Goal: Use online tool/utility: Utilize a website feature to perform a specific function

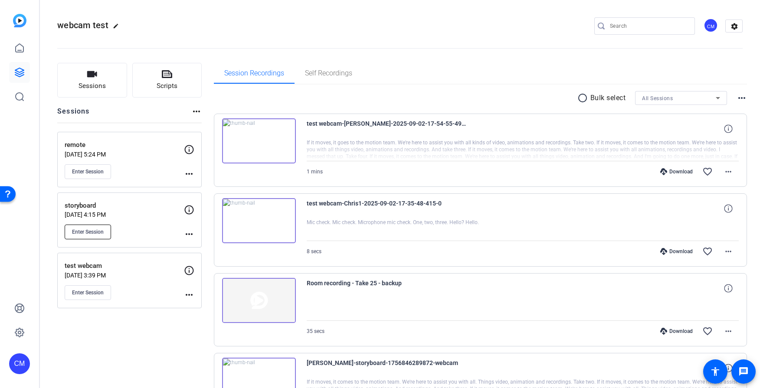
click at [98, 231] on span "Enter Session" at bounding box center [88, 232] width 32 height 7
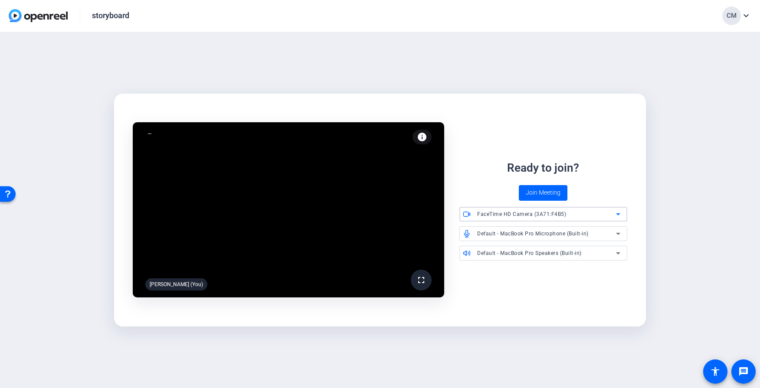
click at [567, 219] on div "FaceTime HD Camera (3A71:F4B5)" at bounding box center [546, 214] width 139 height 11
click at [601, 126] on div at bounding box center [380, 194] width 760 height 388
click at [565, 214] on div "FaceTime HD Camera (3A71:F4B5)" at bounding box center [546, 214] width 139 height 11
click at [577, 138] on div at bounding box center [380, 194] width 760 height 388
click at [548, 189] on span "Join Meeting" at bounding box center [543, 192] width 35 height 9
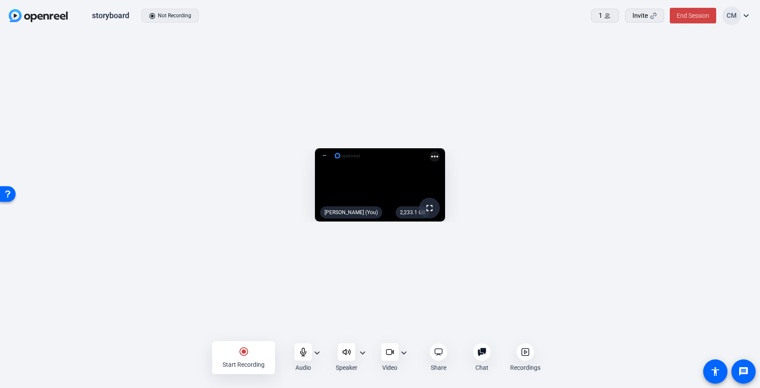
click at [407, 354] on mat-icon "expand_more" at bounding box center [404, 353] width 10 height 10
